Goal: Task Accomplishment & Management: Use online tool/utility

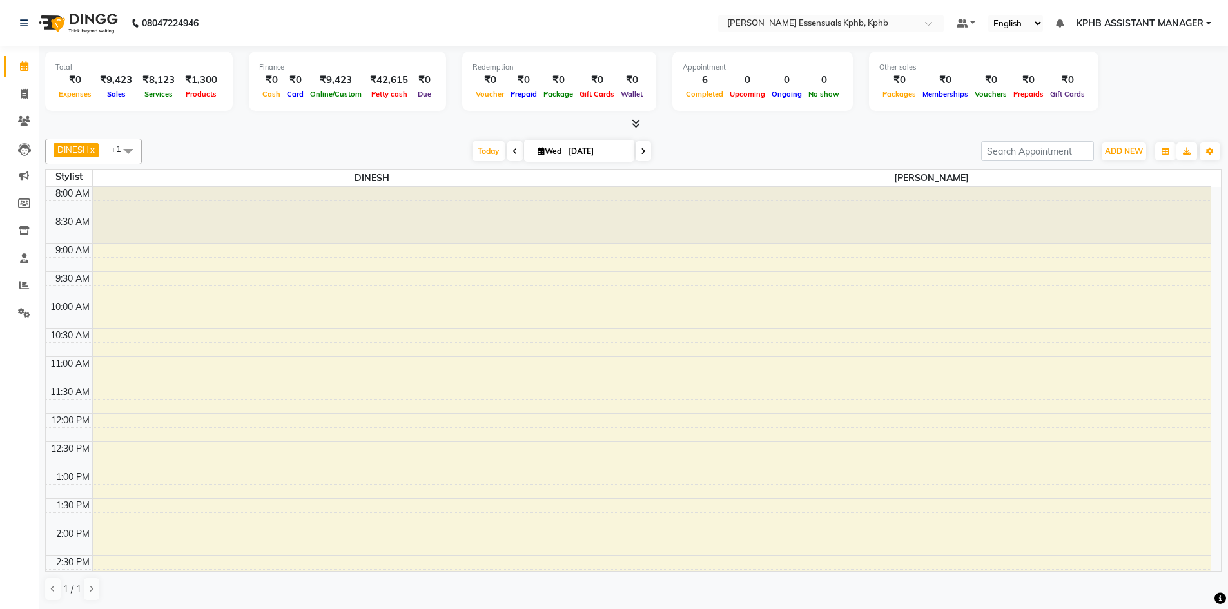
click at [903, 271] on div "8:00 AM 8:30 AM 9:00 AM 9:30 AM 10:00 AM 10:30 AM 11:00 AM 11:30 AM 12:00 PM 12…" at bounding box center [629, 555] width 1166 height 737
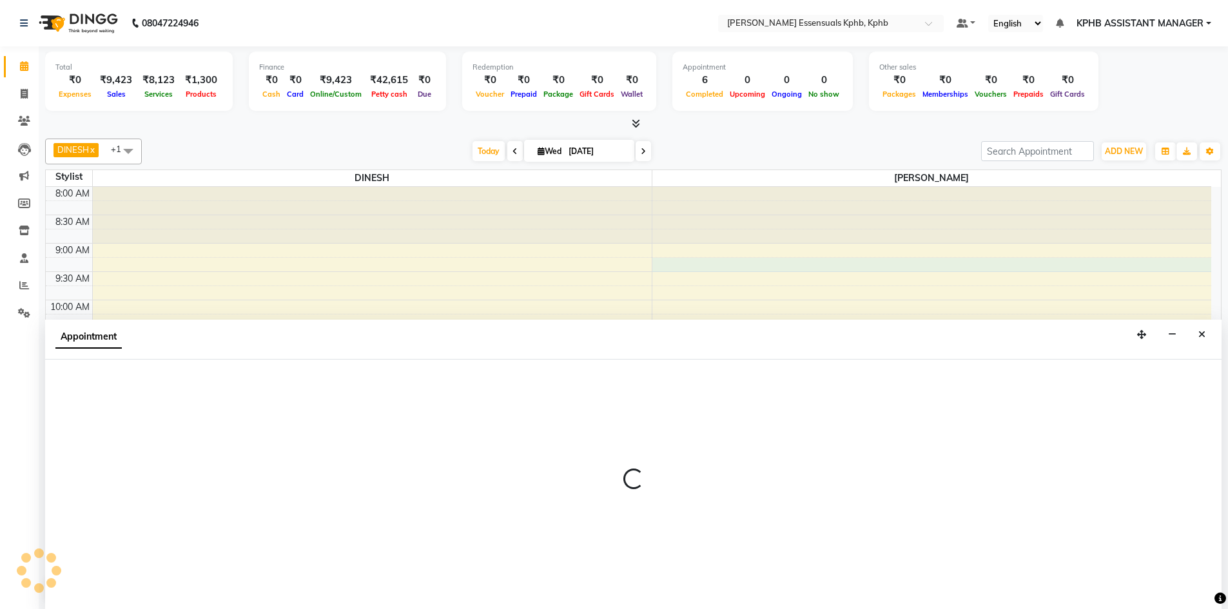
scroll to position [1, 0]
select select "89089"
select select "555"
select select "tentative"
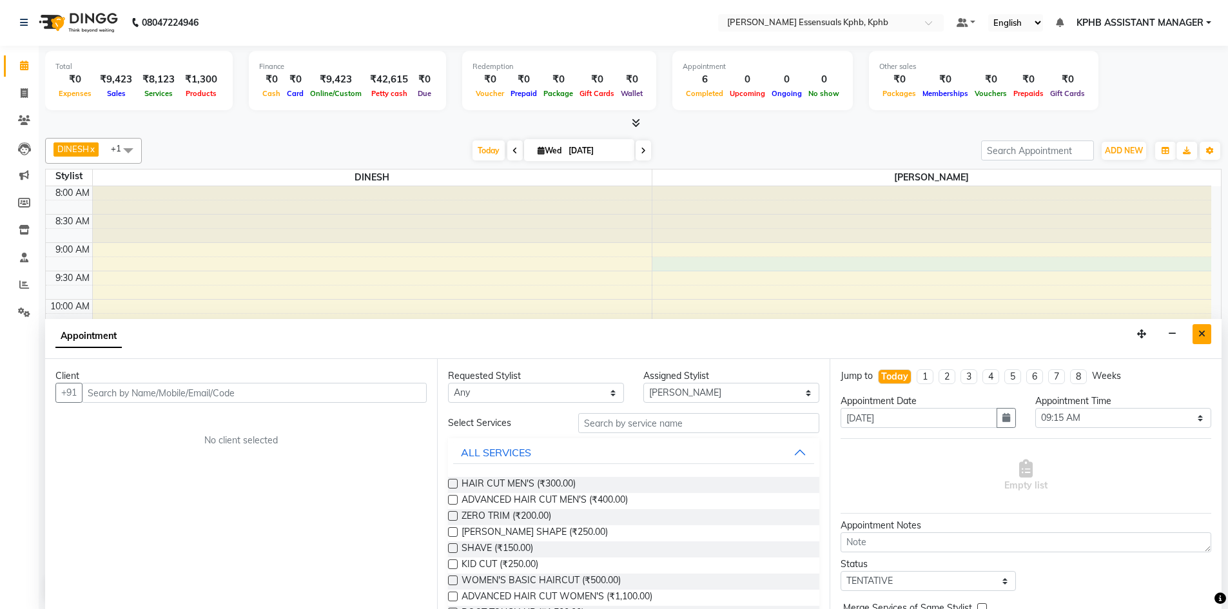
click at [1206, 337] on button "Close" at bounding box center [1202, 334] width 19 height 20
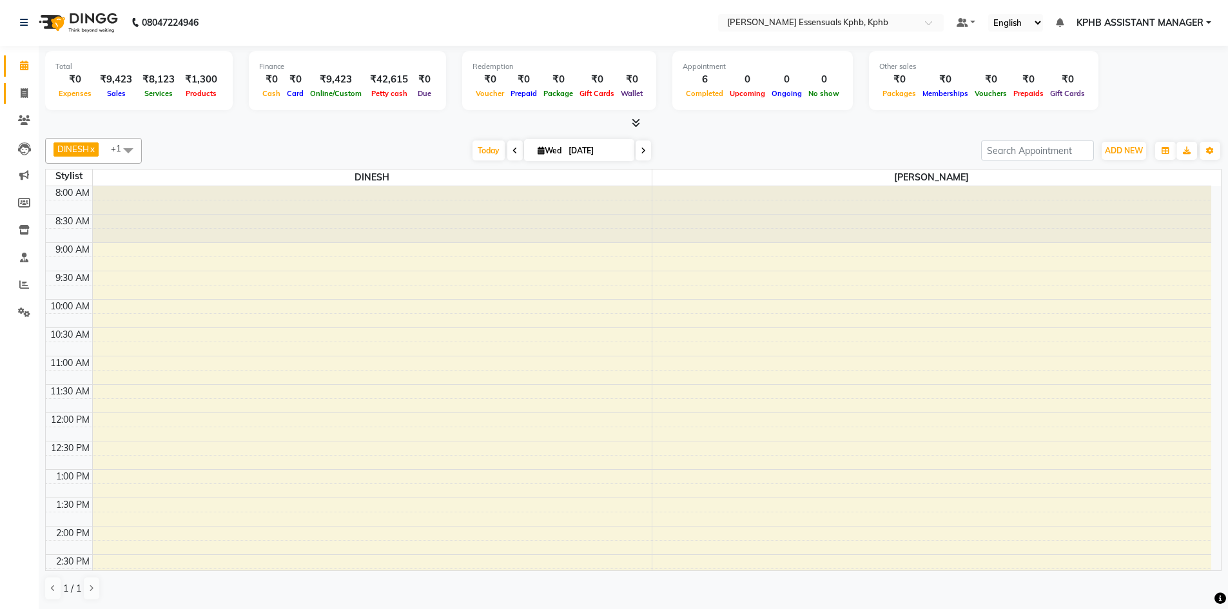
click at [15, 83] on link "Invoice" at bounding box center [19, 93] width 31 height 21
select select "service"
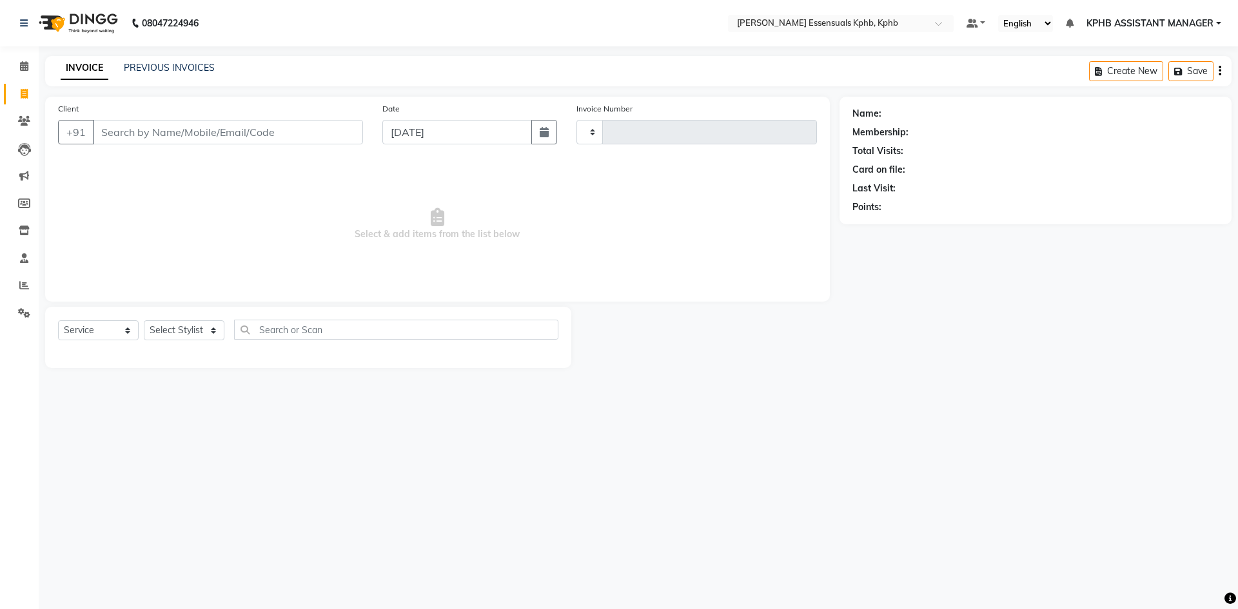
type input "1403"
select select "5938"
click at [193, 331] on select "Select Stylist ARSLAN DINESH GLORY KPHB ASSISTANT MANAGER KRISHNA VENI MANJULA …" at bounding box center [201, 330] width 114 height 20
select select "68595"
click at [144, 320] on select "Select Stylist ARSLAN DINESH GLORY KPHB ASSISTANT MANAGER KRISHNA VENI MANJULA …" at bounding box center [201, 330] width 114 height 20
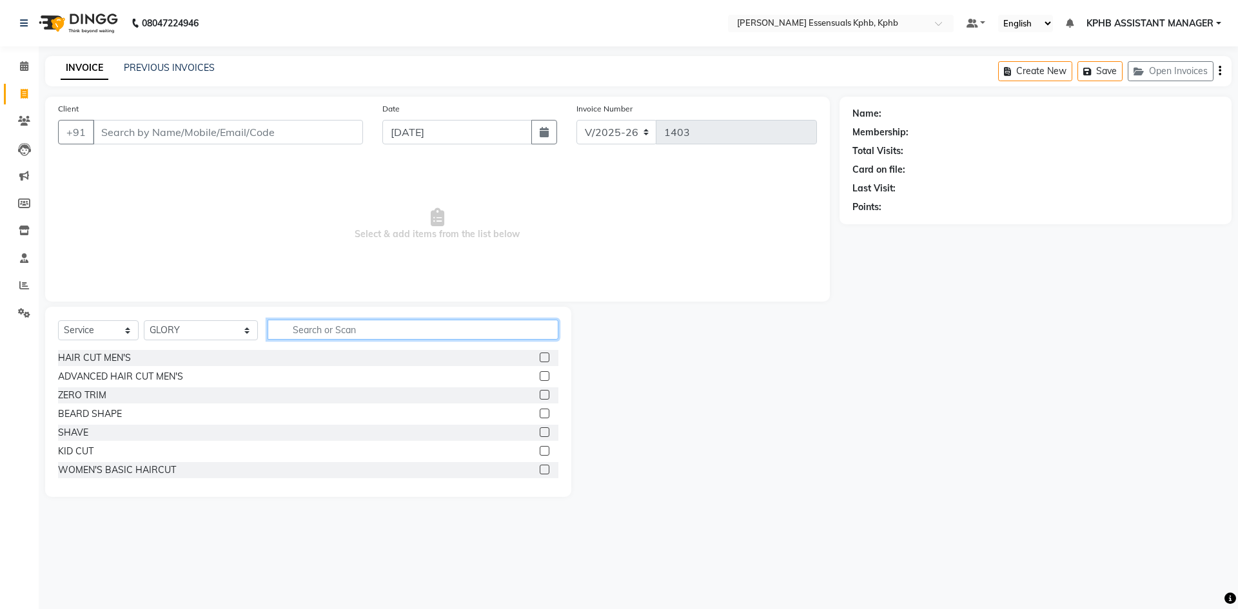
click at [321, 320] on input "text" at bounding box center [413, 330] width 291 height 20
click at [674, 264] on span "Select & add items from the list below" at bounding box center [437, 224] width 759 height 129
click at [308, 342] on div "Select Service Product Membership Package Voucher Prepaid Gift Card Select Styl…" at bounding box center [308, 335] width 500 height 30
click at [312, 327] on input "text" at bounding box center [413, 330] width 291 height 20
click at [375, 332] on input "text" at bounding box center [413, 330] width 291 height 20
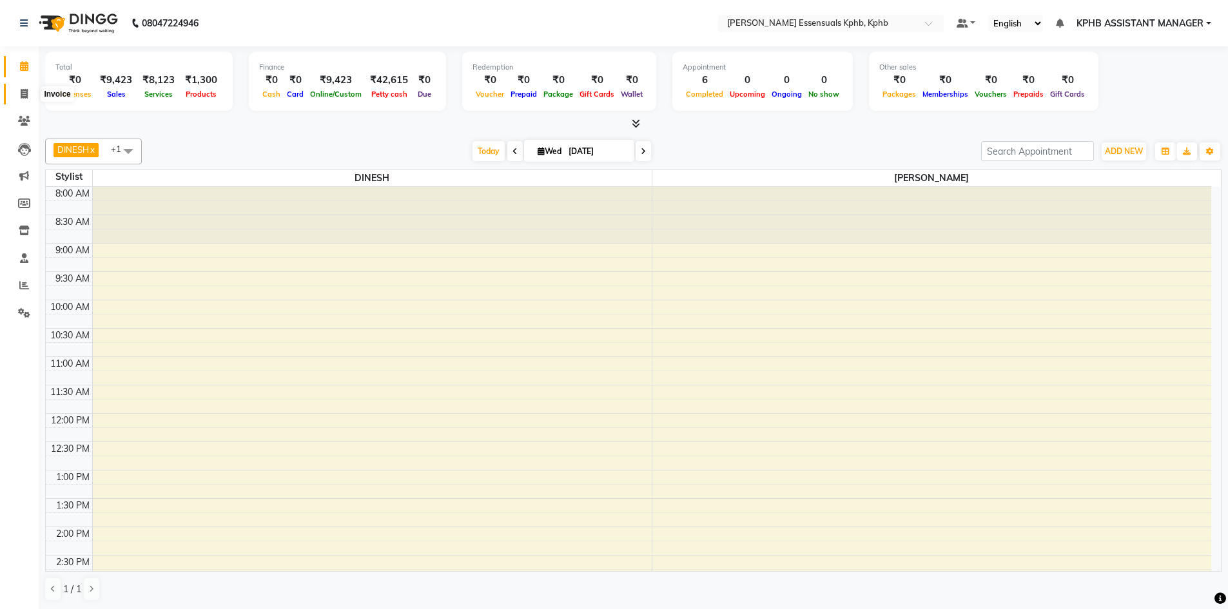
drag, startPoint x: 30, startPoint y: 92, endPoint x: 37, endPoint y: 98, distance: 9.2
click at [30, 92] on span at bounding box center [24, 94] width 23 height 15
select select "service"
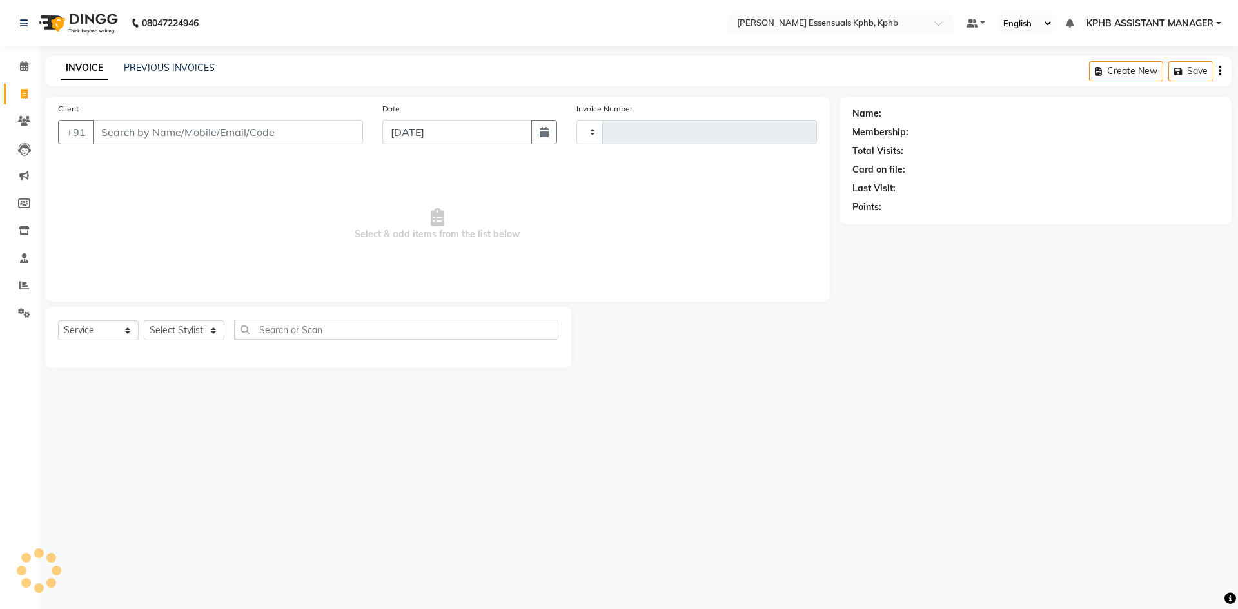
type input "1403"
select select "5938"
click at [157, 66] on link "PREVIOUS INVOICES" at bounding box center [169, 68] width 91 height 12
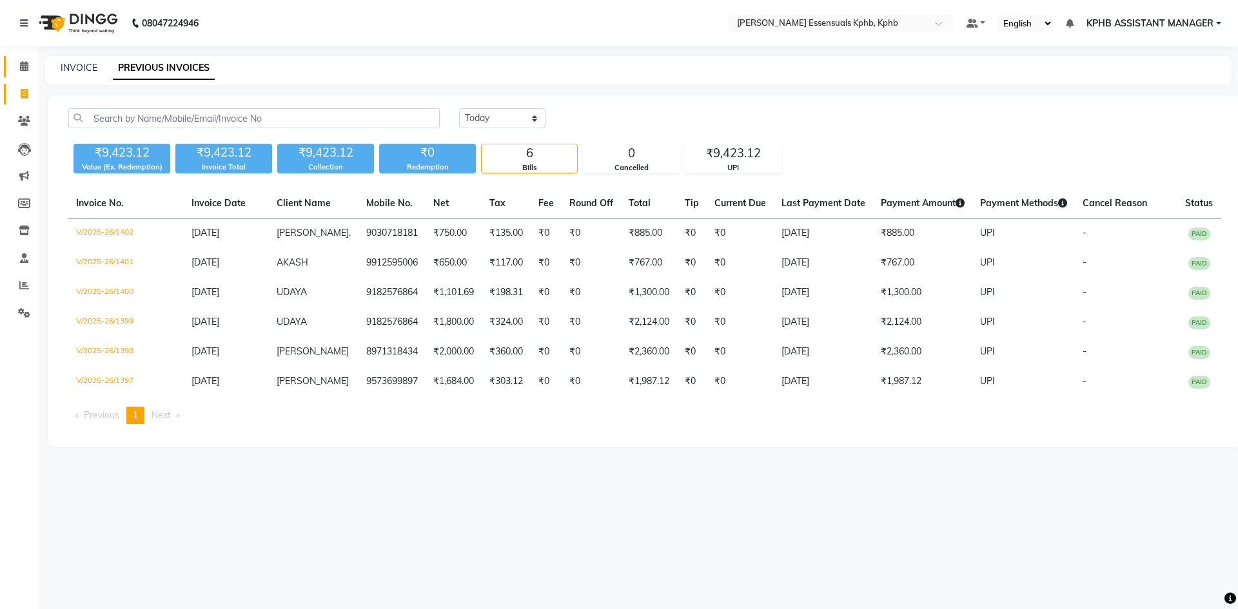
click at [14, 64] on span at bounding box center [24, 66] width 23 height 15
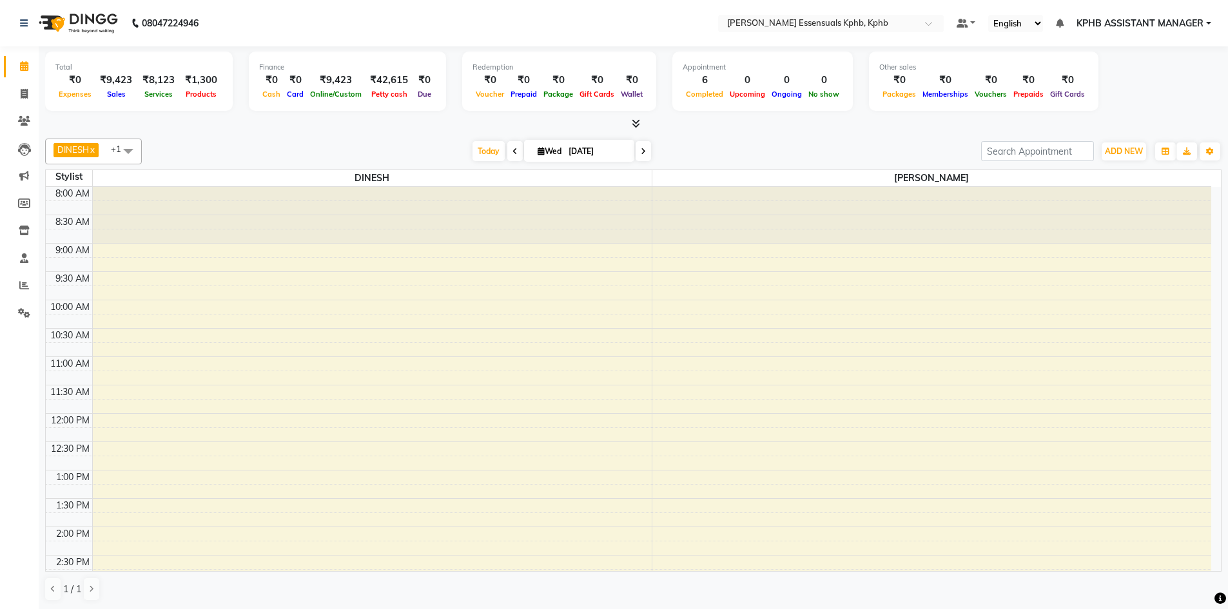
scroll to position [353, 0]
